Goal: Information Seeking & Learning: Learn about a topic

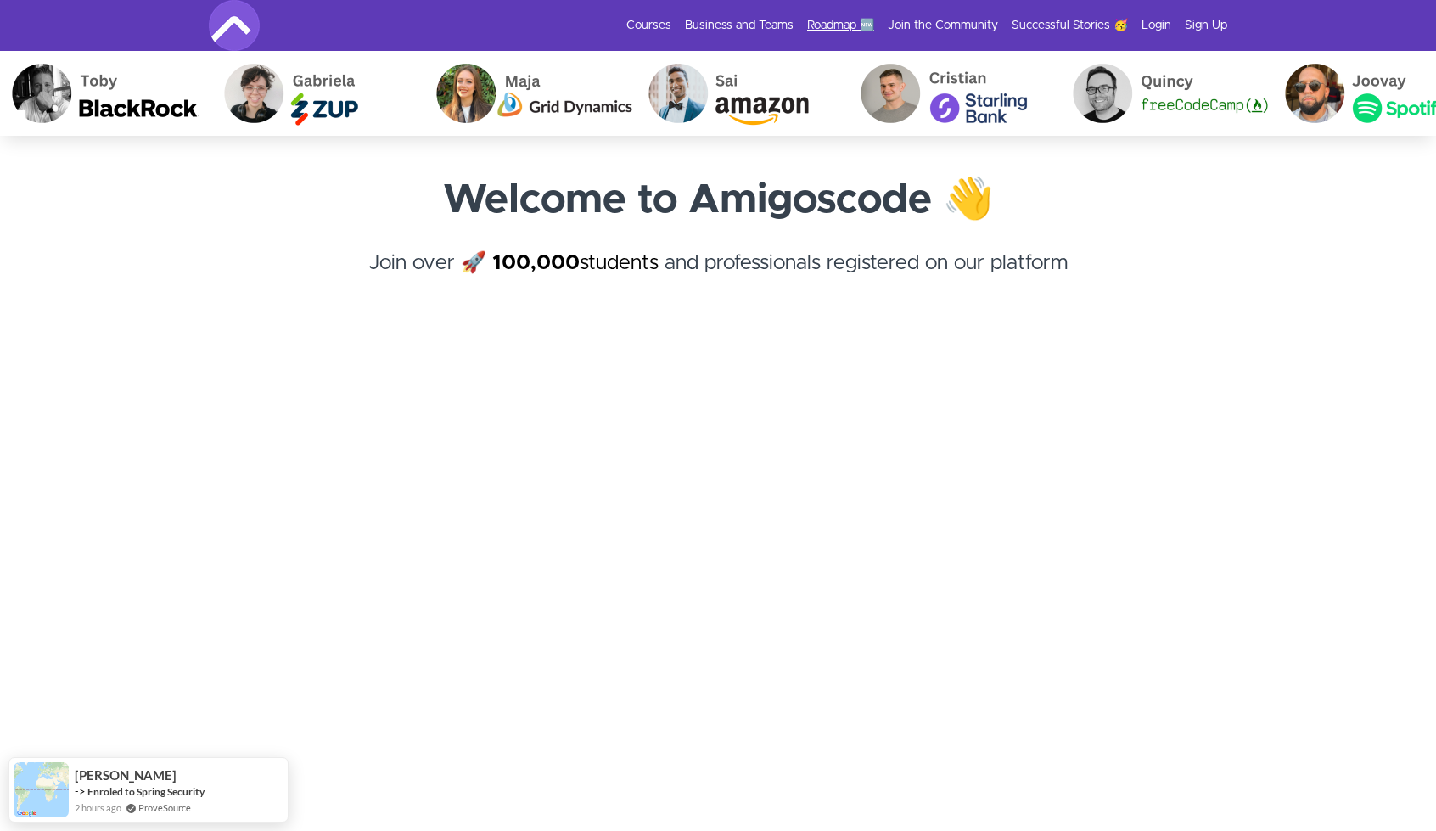
click at [820, 25] on link "Roadmap 🆕" at bounding box center [840, 25] width 67 height 17
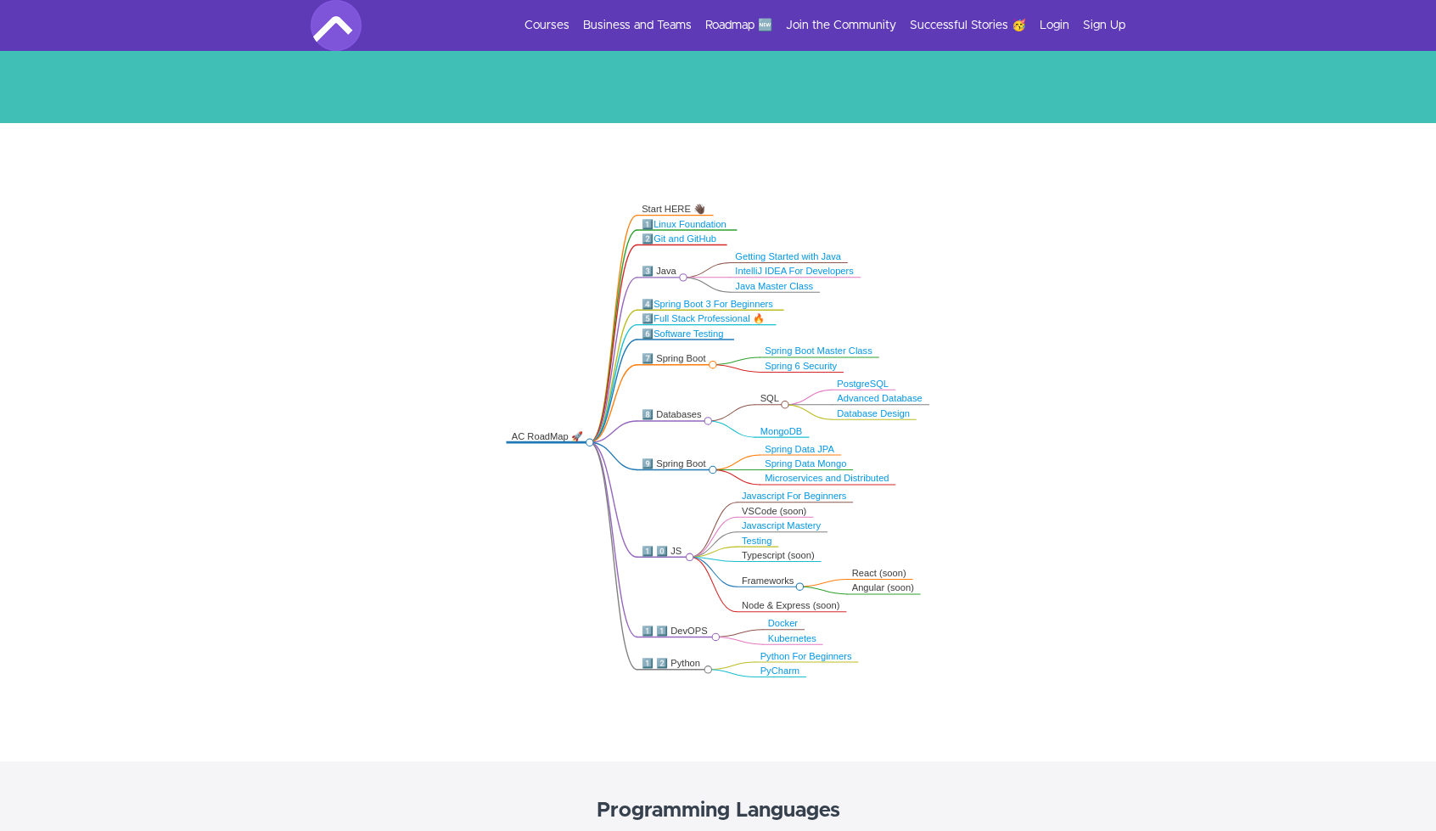
scroll to position [170, 0]
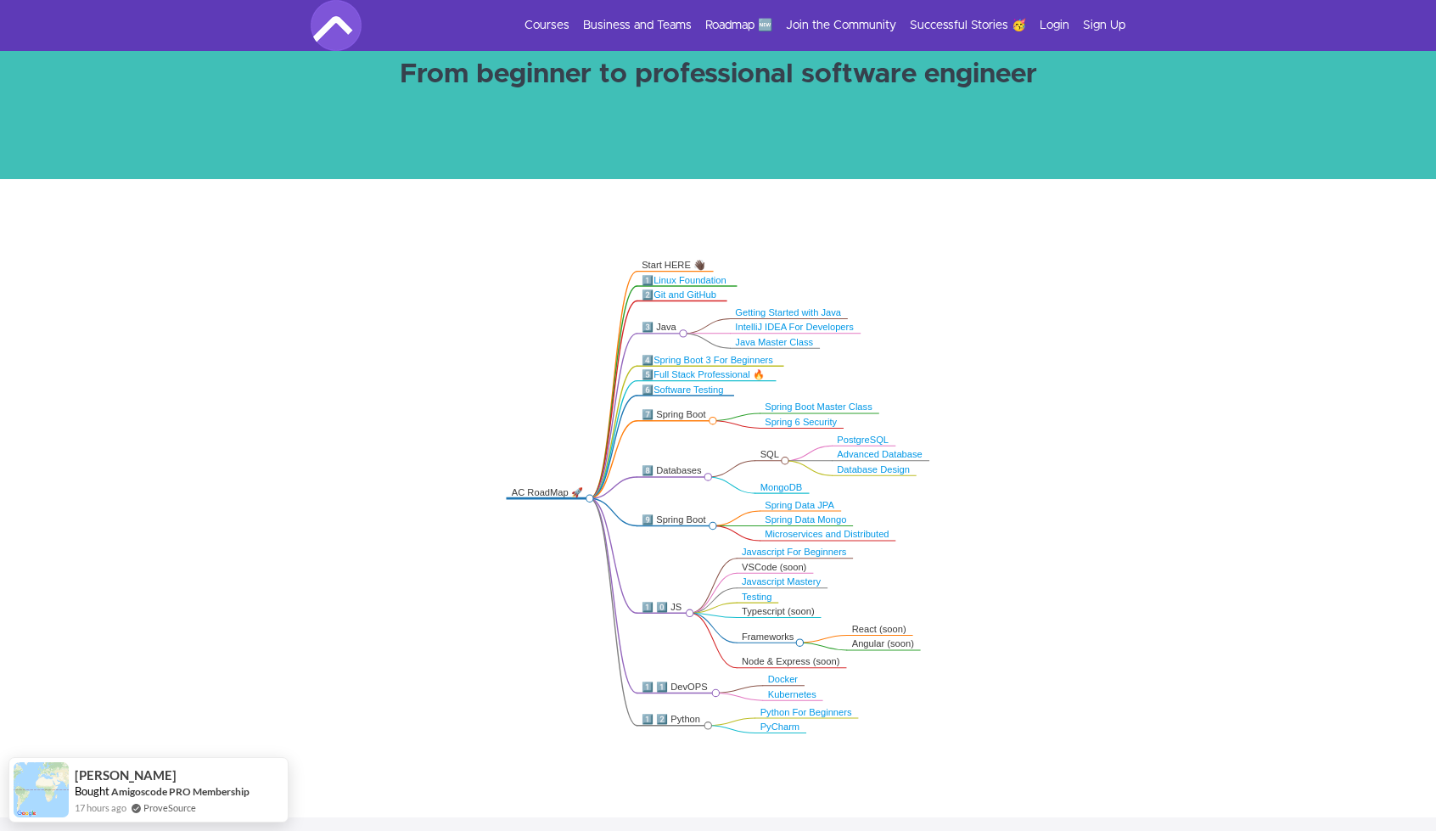
drag, startPoint x: 549, startPoint y: 494, endPoint x: 512, endPoint y: 491, distance: 37.4
click at [512, 491] on div "AC RoadMap 🚀" at bounding box center [549, 492] width 74 height 12
click at [511, 491] on icon ".markmap{font:300 16px/20px sans-serif}.markmap-link{fill:none}.markmap-node>ci…" at bounding box center [718, 496] width 1436 height 498
click at [442, 464] on icon ".markmap{font:300 16px/20px sans-serif}.markmap-link{fill:none}.markmap-node>ci…" at bounding box center [718, 496] width 1436 height 498
click at [664, 267] on div "Start HERE 👋🏿" at bounding box center [674, 267] width 65 height 12
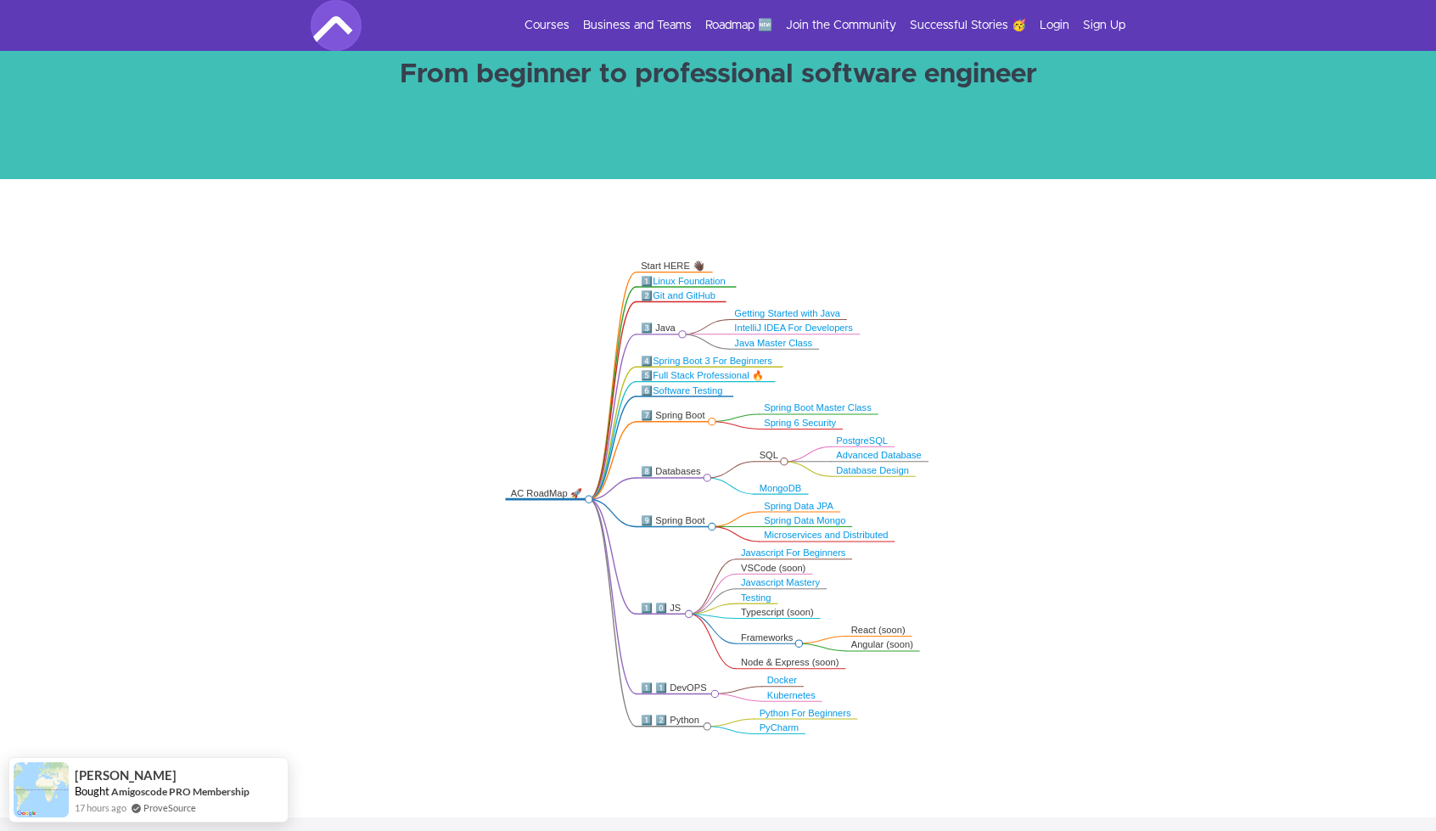
click at [698, 281] on link "Linux Foundation" at bounding box center [690, 281] width 73 height 10
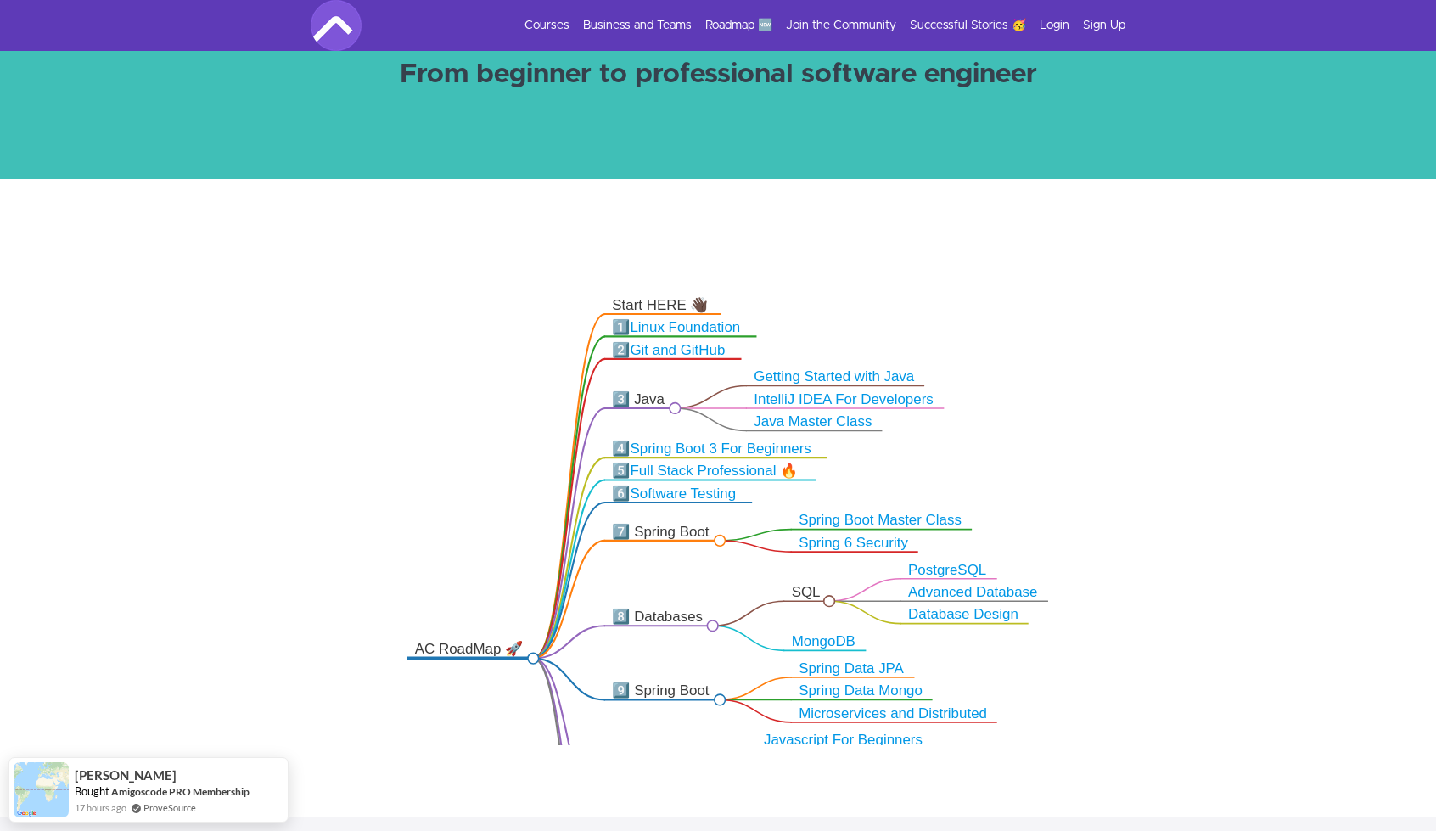
drag, startPoint x: 660, startPoint y: 451, endPoint x: 665, endPoint y: 563, distance: 112.2
click at [665, 563] on icon ".markmap{font:300 16px/20px sans-serif}.markmap-link{fill:none}.markmap-node>ci…" at bounding box center [718, 496] width 1436 height 498
click at [693, 467] on link "Full Stack Professional 🔥" at bounding box center [715, 470] width 168 height 15
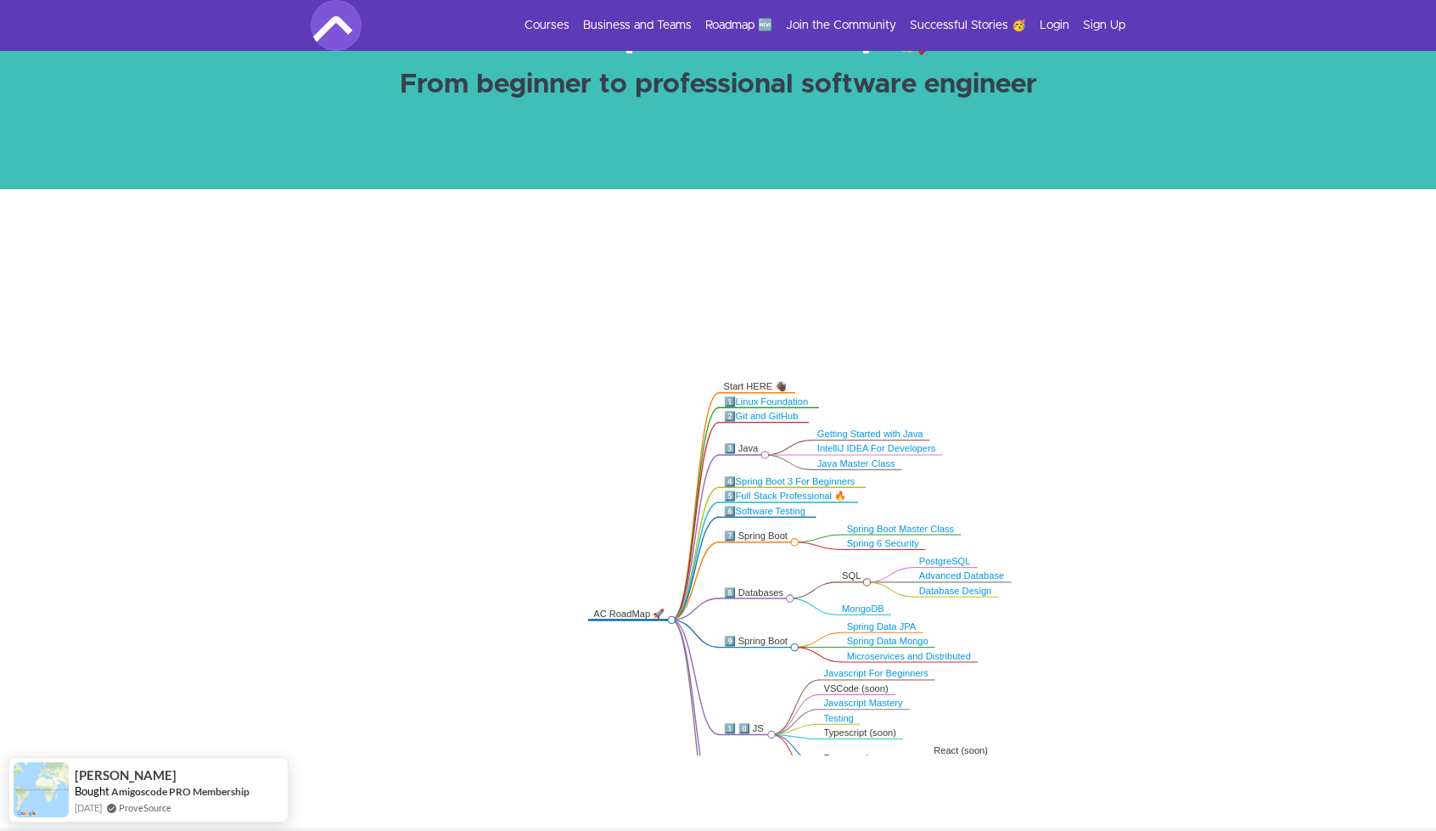
scroll to position [137, 0]
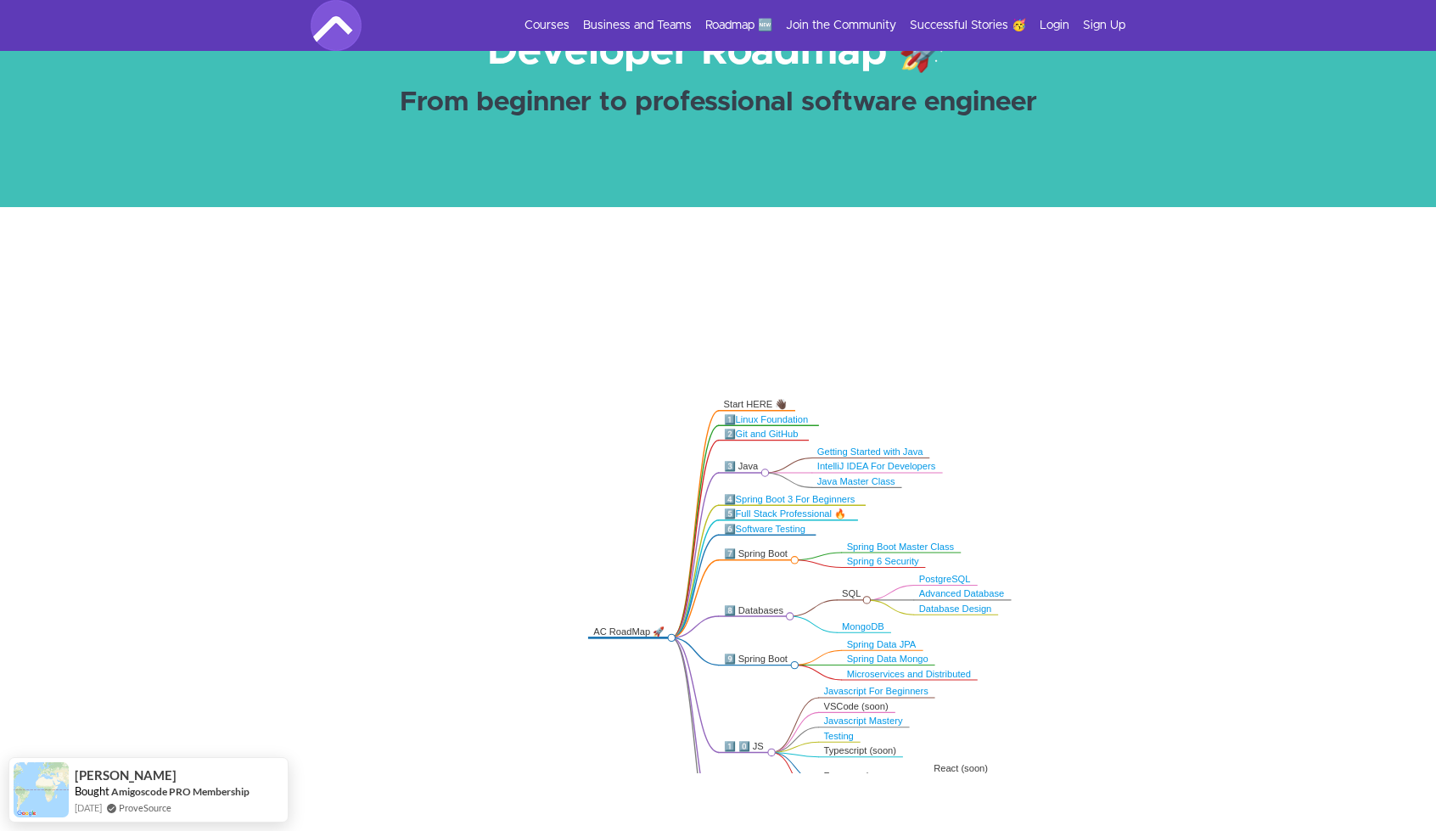
drag, startPoint x: 731, startPoint y: 653, endPoint x: 706, endPoint y: 580, distance: 77.0
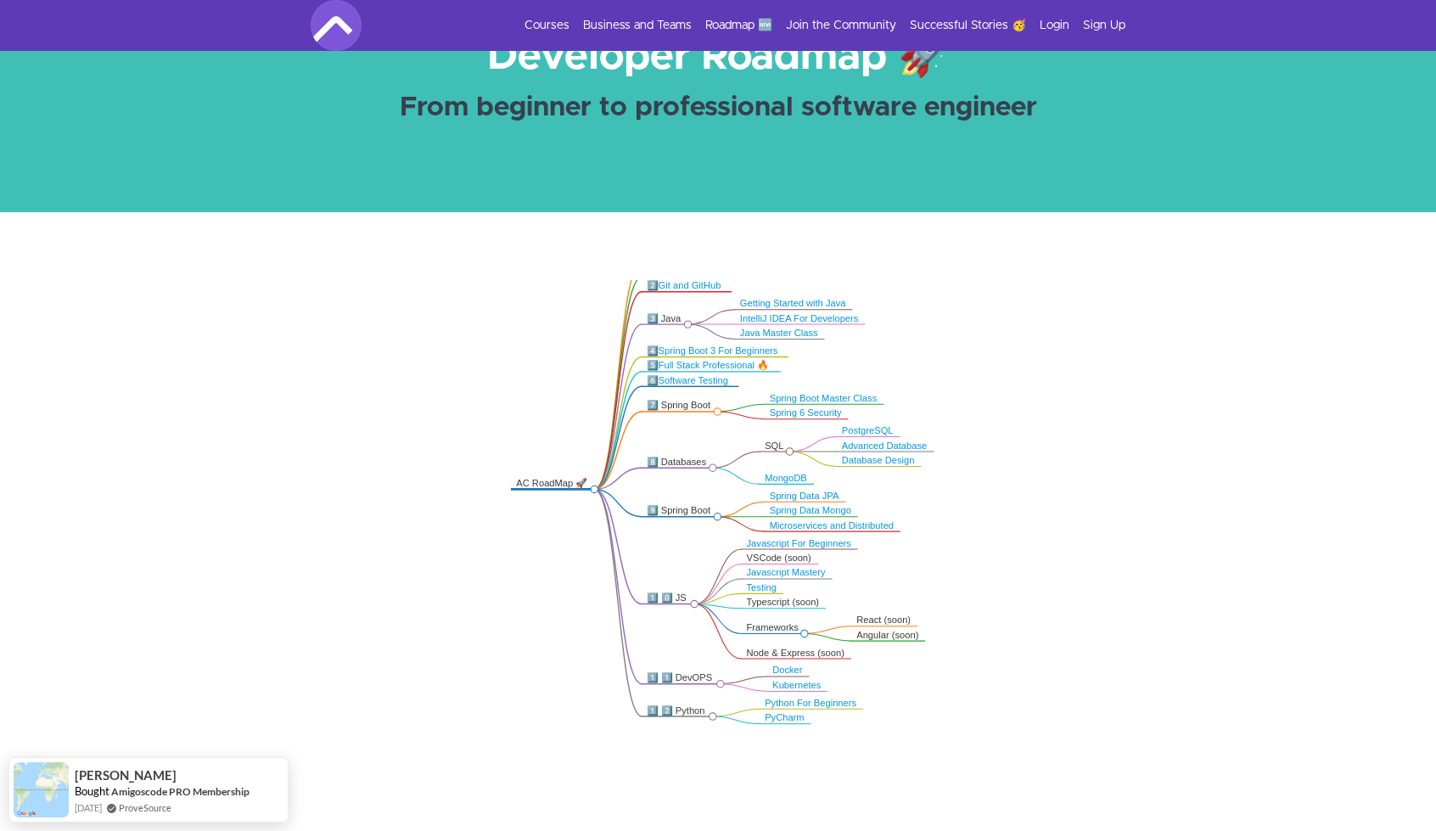
drag, startPoint x: 603, startPoint y: 573, endPoint x: 541, endPoint y: 442, distance: 144.7
click at [526, 424] on icon ".markmap{font:300 16px/20px sans-serif}.markmap-link{fill:none}.markmap-node>ci…" at bounding box center [718, 529] width 1436 height 498
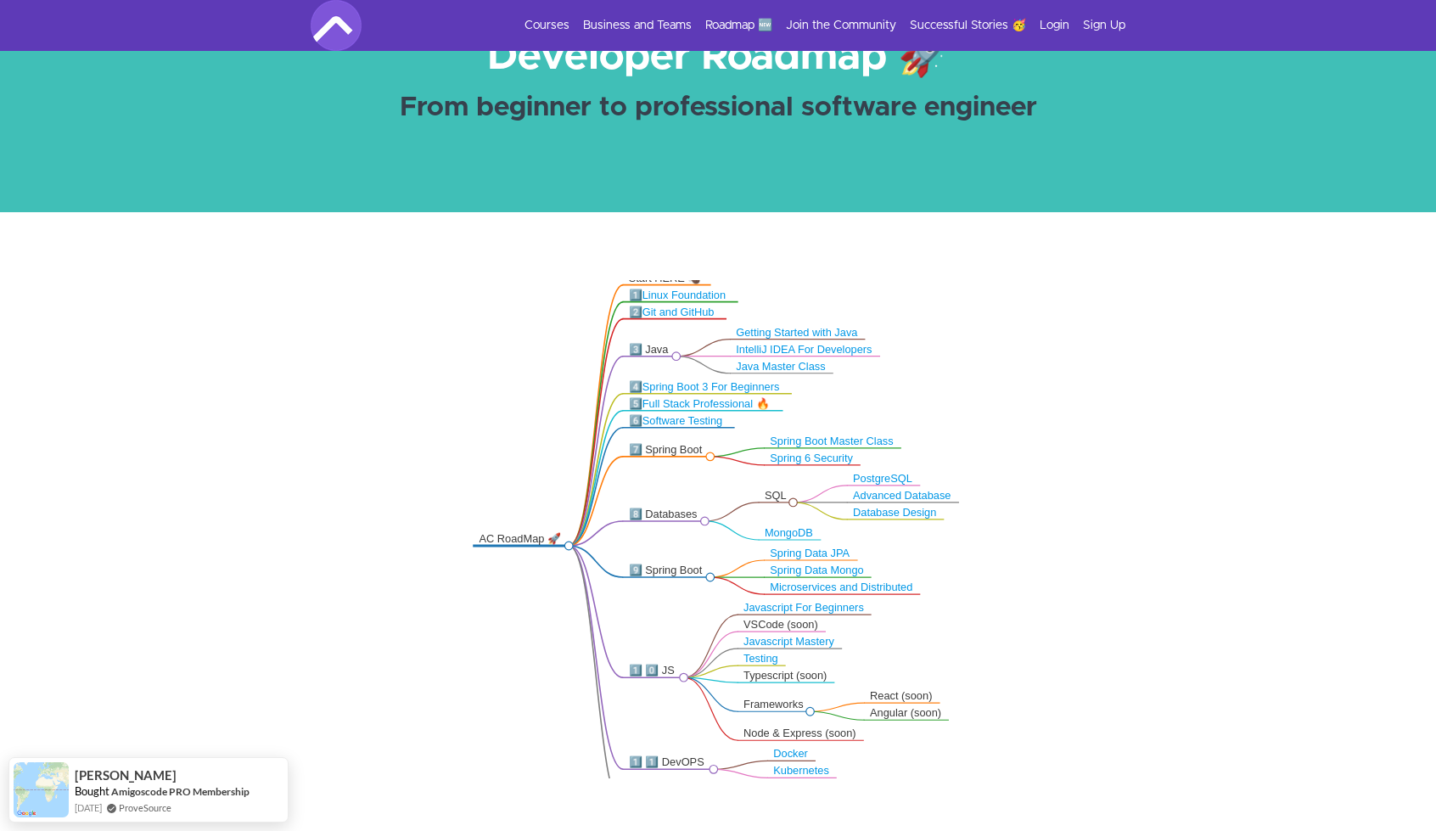
drag, startPoint x: 924, startPoint y: 621, endPoint x: 956, endPoint y: 705, distance: 88.9
click at [956, 705] on icon ".markmap{font:300 16px/20px sans-serif}.markmap-link{fill:none}.markmap-node>ci…" at bounding box center [718, 529] width 1436 height 498
click at [770, 671] on div "Typescript (soon)" at bounding box center [786, 676] width 84 height 14
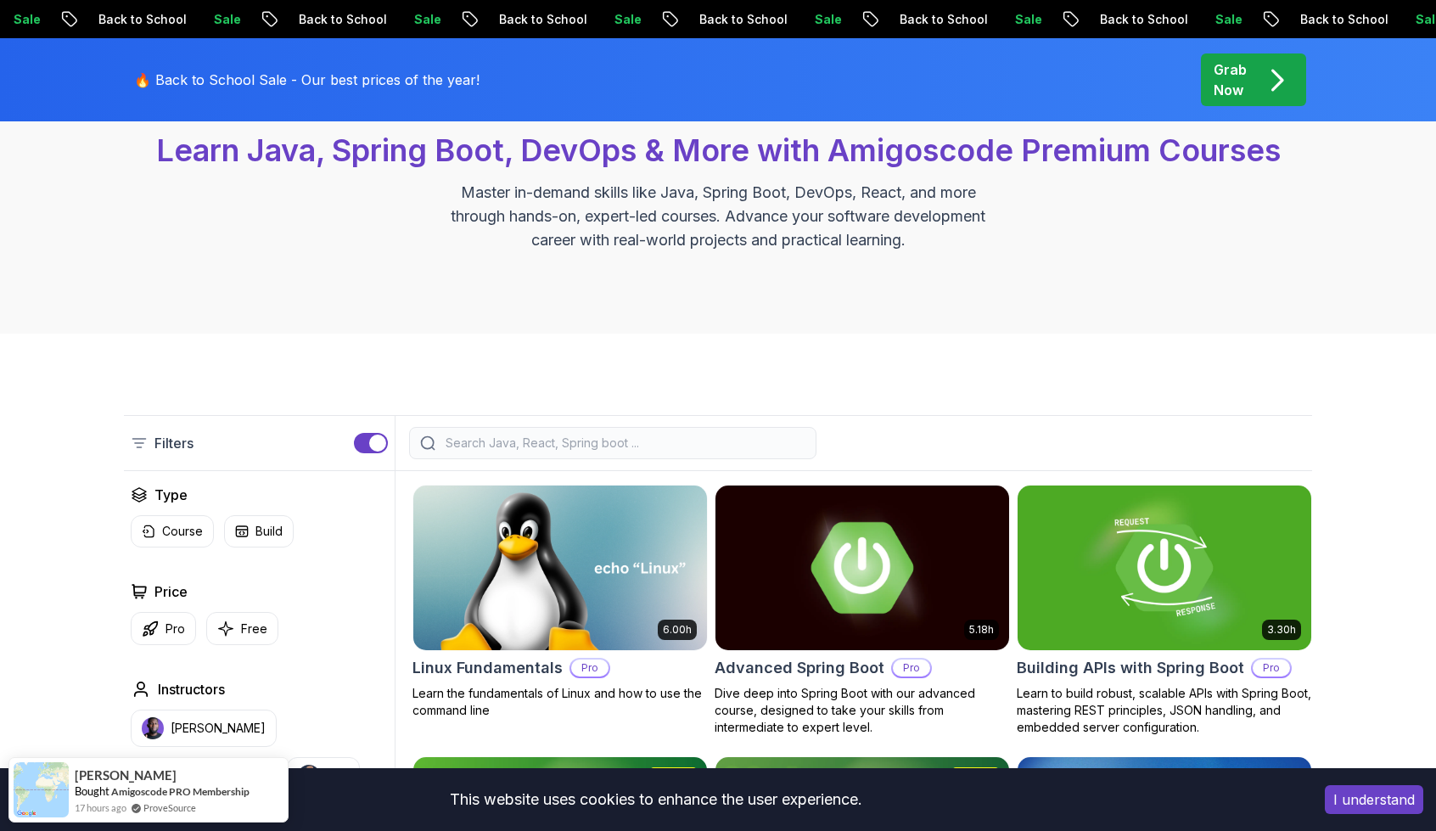
scroll to position [255, 0]
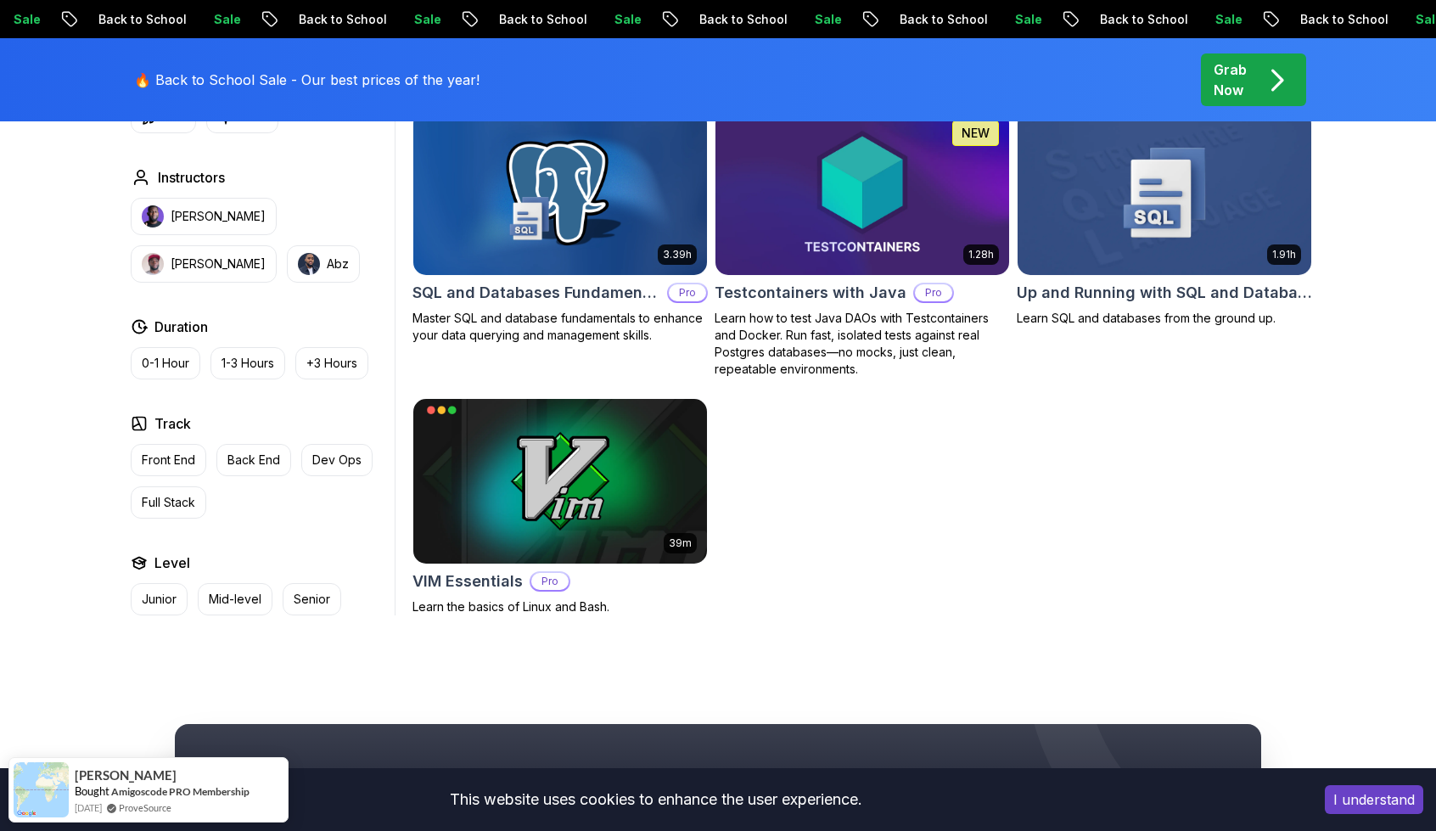
scroll to position [4584, 0]
